Goal: Entertainment & Leisure: Consume media (video, audio)

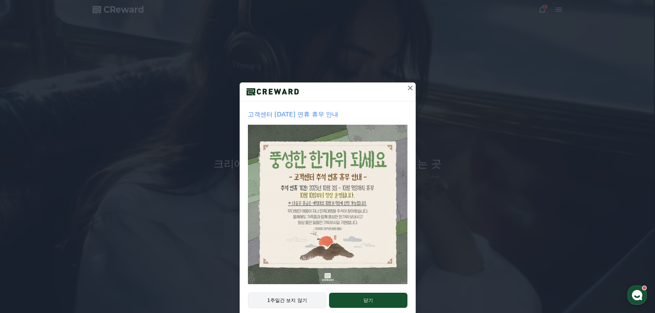
click at [299, 303] on button "1주일간 보지 않기" at bounding box center [287, 301] width 79 height 16
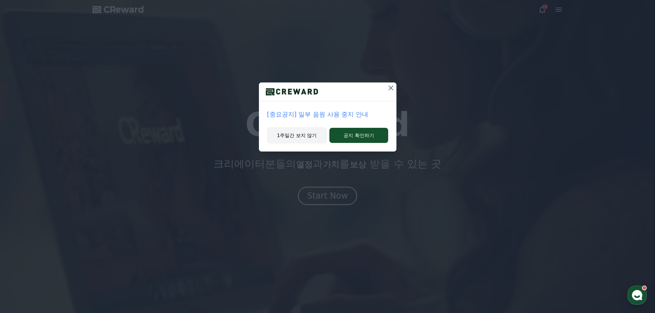
click at [308, 137] on button "1주일간 보지 않기" at bounding box center [297, 136] width 60 height 16
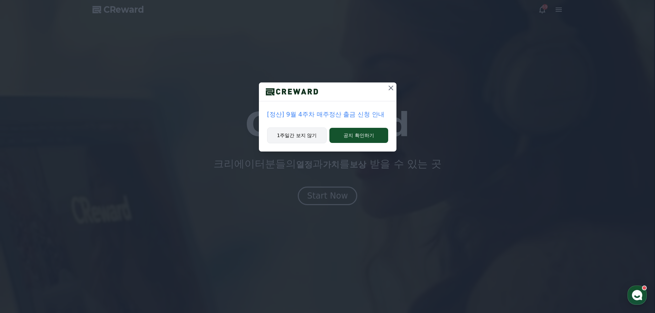
click at [311, 137] on button "1주일간 보지 않기" at bounding box center [297, 136] width 60 height 16
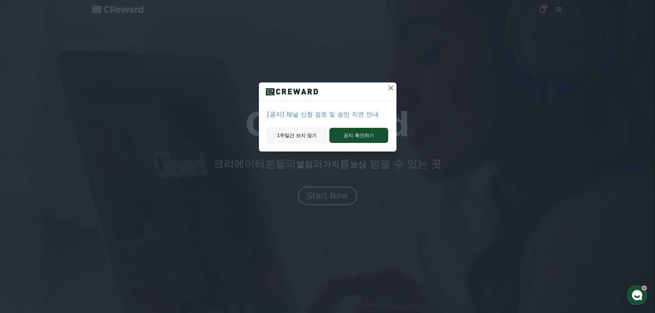
click at [298, 139] on button "1주일간 보지 않기" at bounding box center [297, 136] width 60 height 16
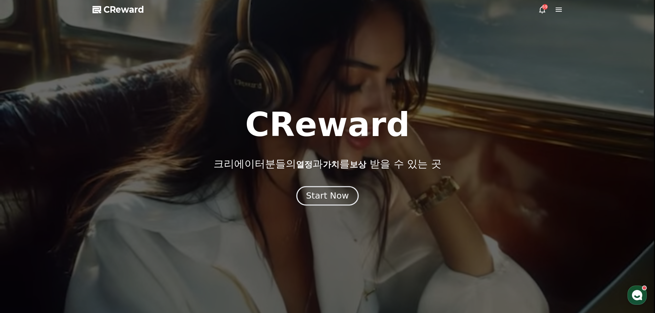
click at [333, 199] on div "Start Now" at bounding box center [327, 196] width 43 height 12
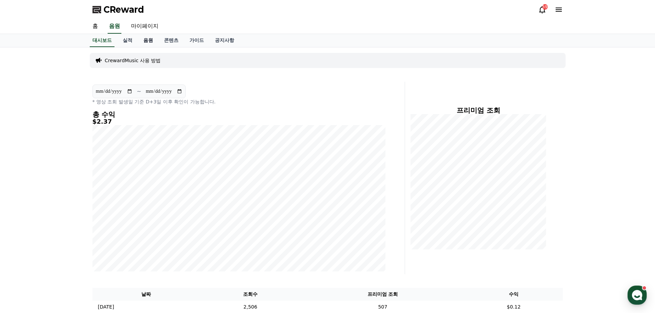
click at [148, 42] on link "음원" at bounding box center [148, 40] width 21 height 13
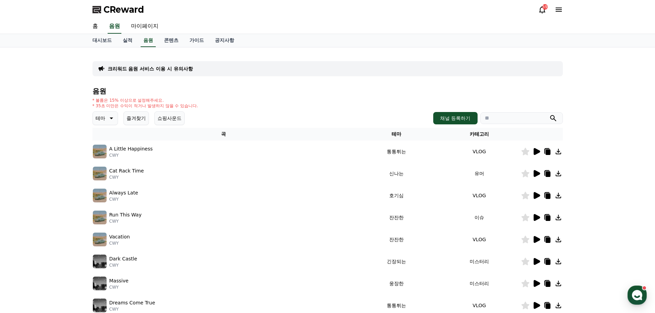
click at [550, 152] on icon at bounding box center [547, 153] width 5 height 6
click at [538, 175] on icon at bounding box center [537, 173] width 7 height 7
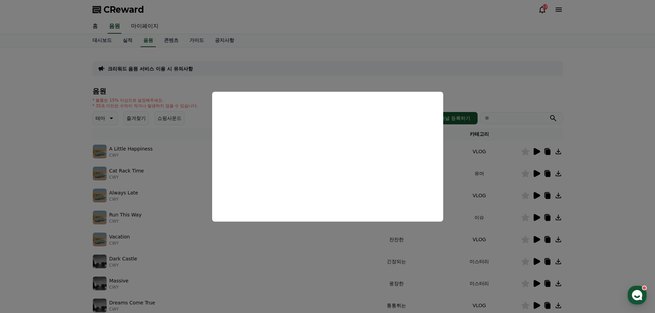
click at [520, 90] on button "close modal" at bounding box center [327, 156] width 655 height 313
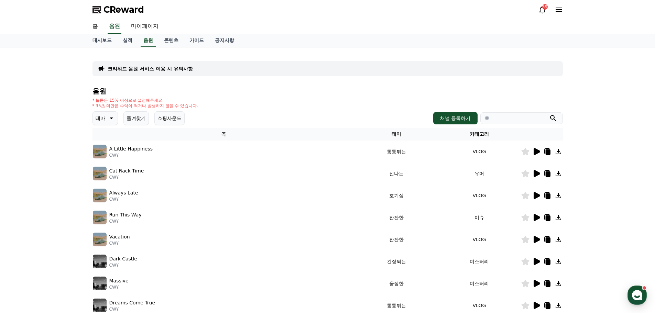
click at [115, 121] on icon at bounding box center [111, 118] width 8 height 8
click at [110, 177] on button "웅장한" at bounding box center [104, 176] width 20 height 15
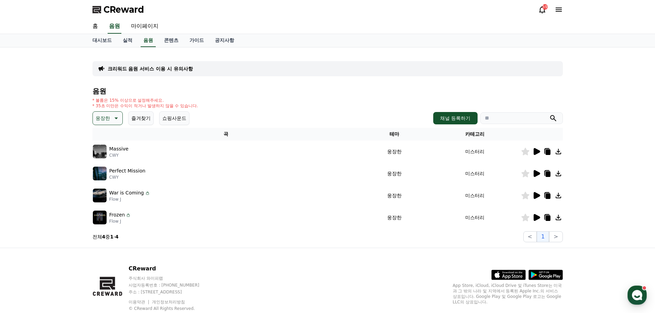
click at [538, 153] on icon at bounding box center [536, 152] width 8 height 8
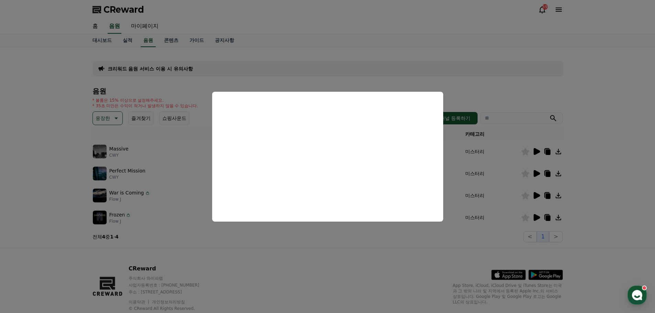
click at [524, 94] on button "close modal" at bounding box center [327, 156] width 655 height 313
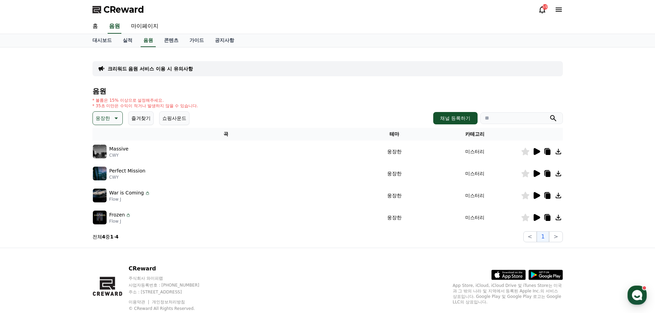
click at [536, 175] on icon at bounding box center [537, 173] width 7 height 7
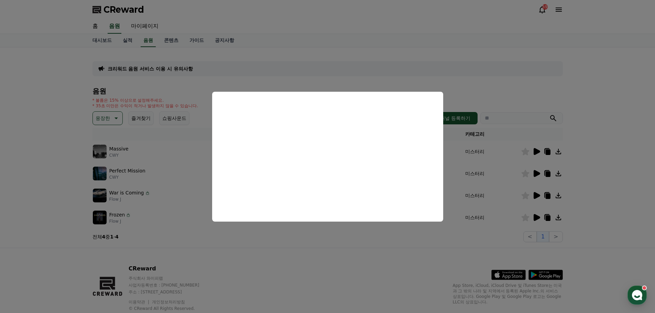
click at [477, 98] on button "close modal" at bounding box center [327, 156] width 655 height 313
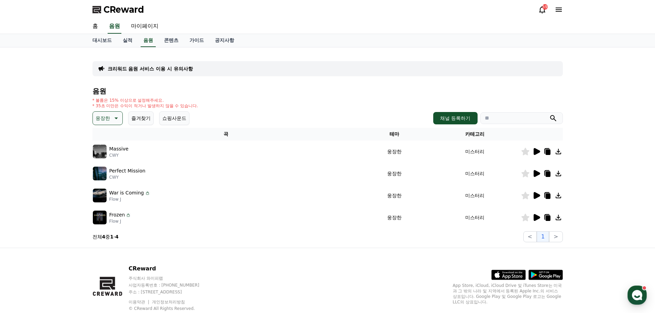
click at [107, 120] on p "웅장한" at bounding box center [103, 118] width 14 height 10
click at [108, 172] on button "호기심" at bounding box center [104, 172] width 20 height 15
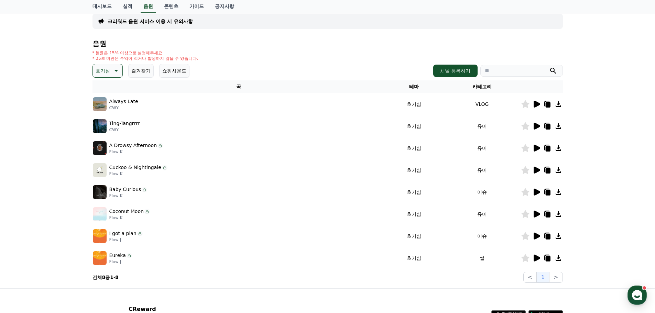
scroll to position [108, 0]
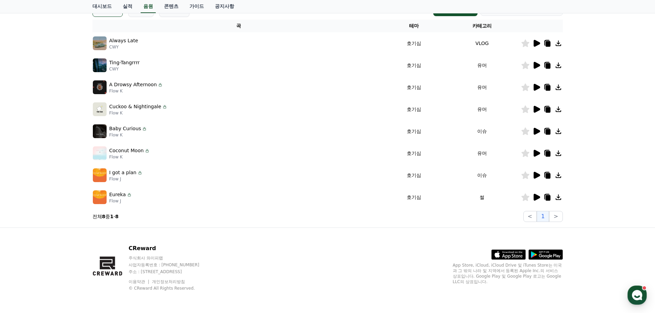
click at [538, 174] on icon at bounding box center [537, 175] width 7 height 7
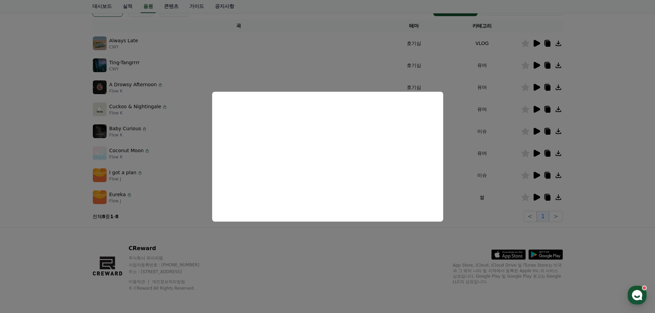
click at [288, 69] on button "close modal" at bounding box center [327, 156] width 655 height 313
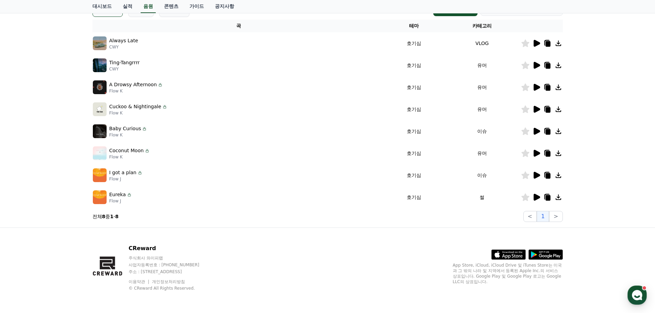
click at [534, 64] on icon at bounding box center [537, 65] width 7 height 7
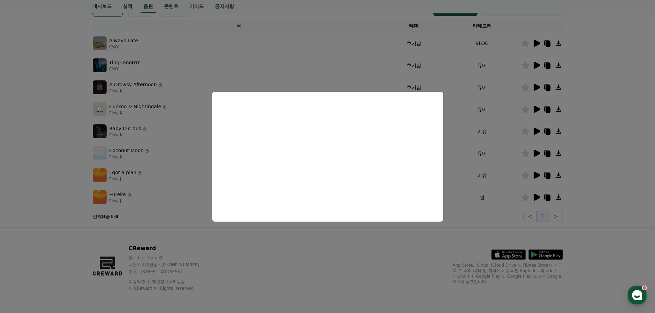
click at [312, 61] on button "close modal" at bounding box center [327, 156] width 655 height 313
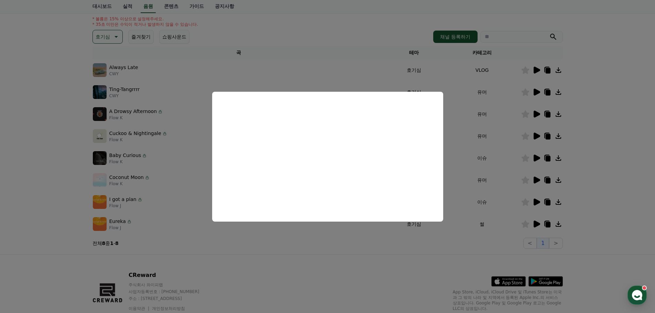
scroll to position [40, 0]
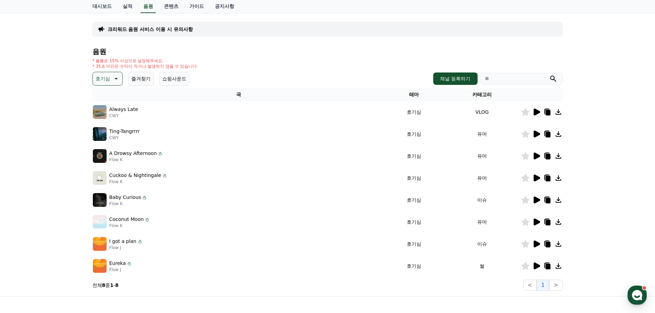
click at [111, 81] on icon at bounding box center [115, 79] width 8 height 8
click at [107, 124] on button "잔잔한" at bounding box center [104, 124] width 20 height 15
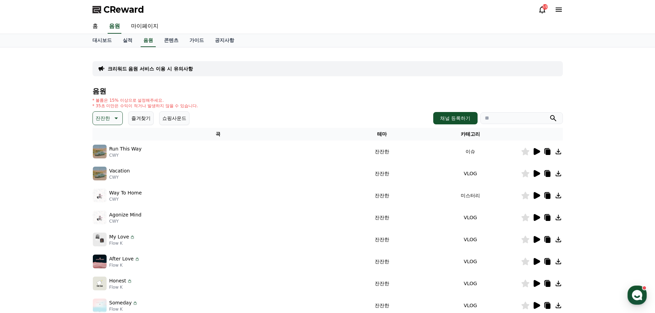
click at [537, 153] on icon at bounding box center [537, 151] width 7 height 7
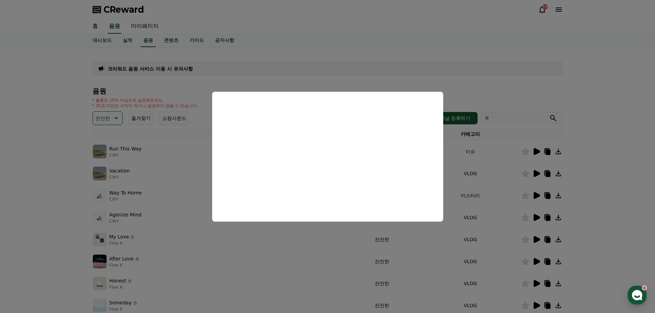
click at [595, 134] on button "close modal" at bounding box center [327, 156] width 655 height 313
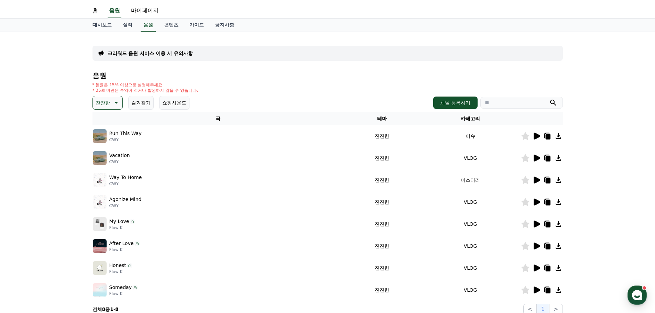
scroll to position [34, 0]
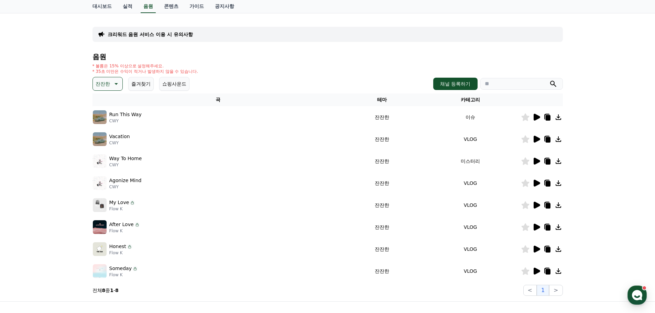
click at [536, 163] on icon at bounding box center [537, 161] width 7 height 7
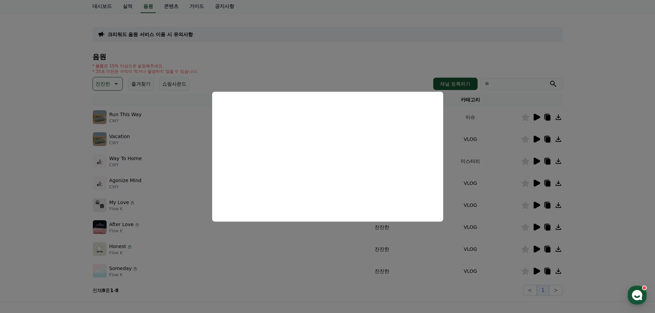
click at [598, 162] on button "close modal" at bounding box center [327, 156] width 655 height 313
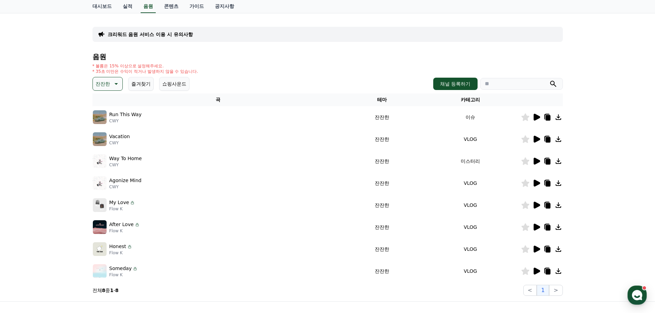
click at [537, 183] on icon at bounding box center [537, 183] width 7 height 7
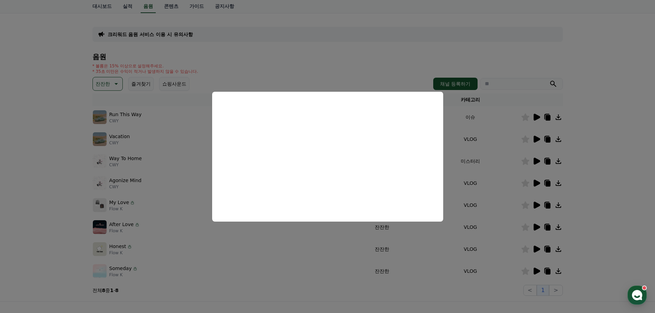
click at [594, 183] on button "close modal" at bounding box center [327, 156] width 655 height 313
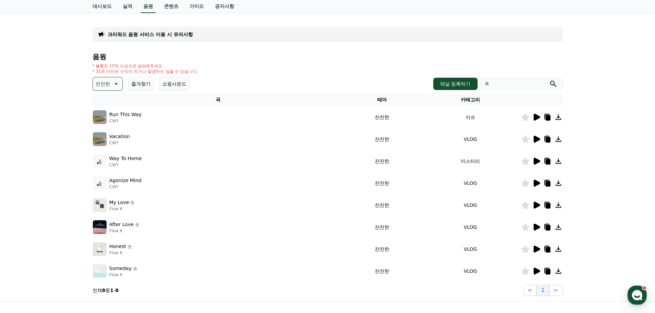
click at [549, 183] on icon at bounding box center [547, 184] width 5 height 6
click at [609, 78] on div "크리워드 음원 서비스 이용 시 유의사항 음원 * 볼륨은 15% 이상으로 설정해주세요. * 35초 미만은 수익이 적거나 발생하지 않을 수 있습니…" at bounding box center [327, 157] width 655 height 289
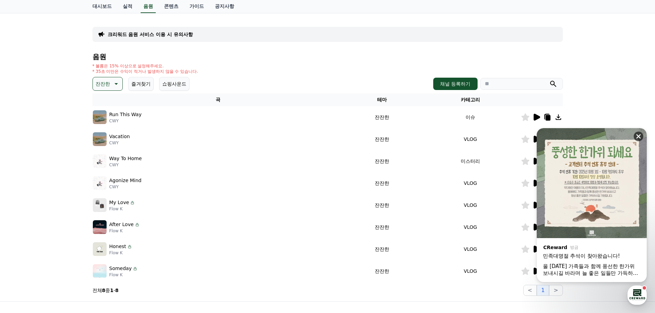
click at [637, 138] on icon at bounding box center [638, 136] width 7 height 7
